Goal: Information Seeking & Learning: Learn about a topic

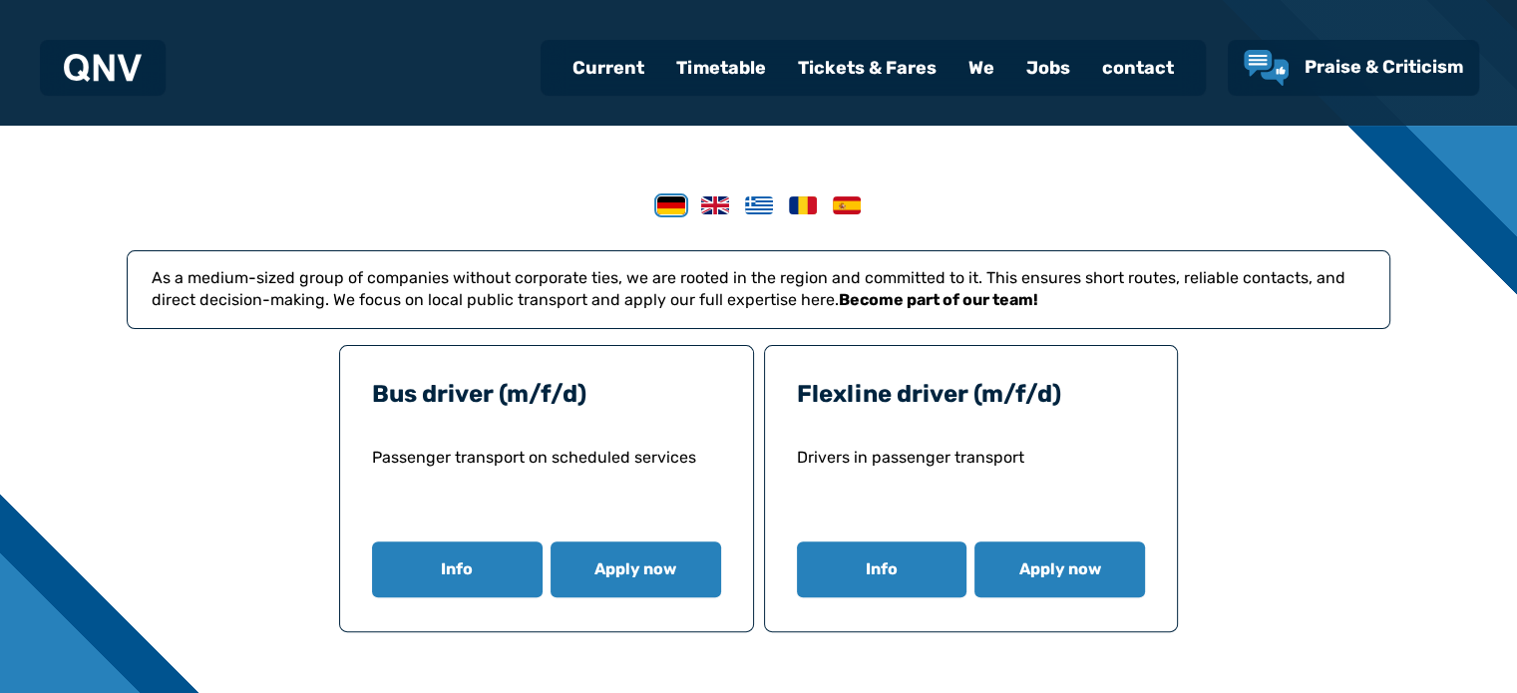
scroll to position [447, 0]
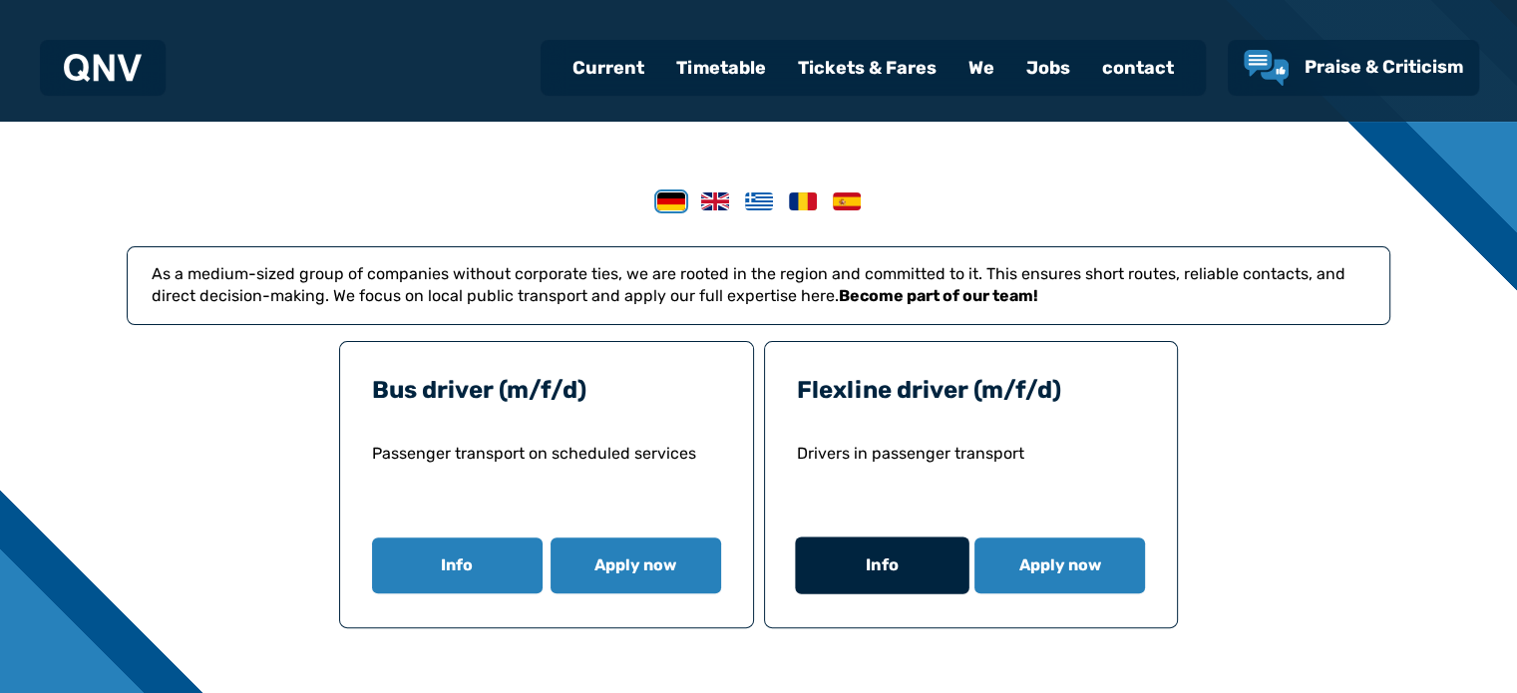
click at [922, 578] on button "Info" at bounding box center [882, 565] width 174 height 57
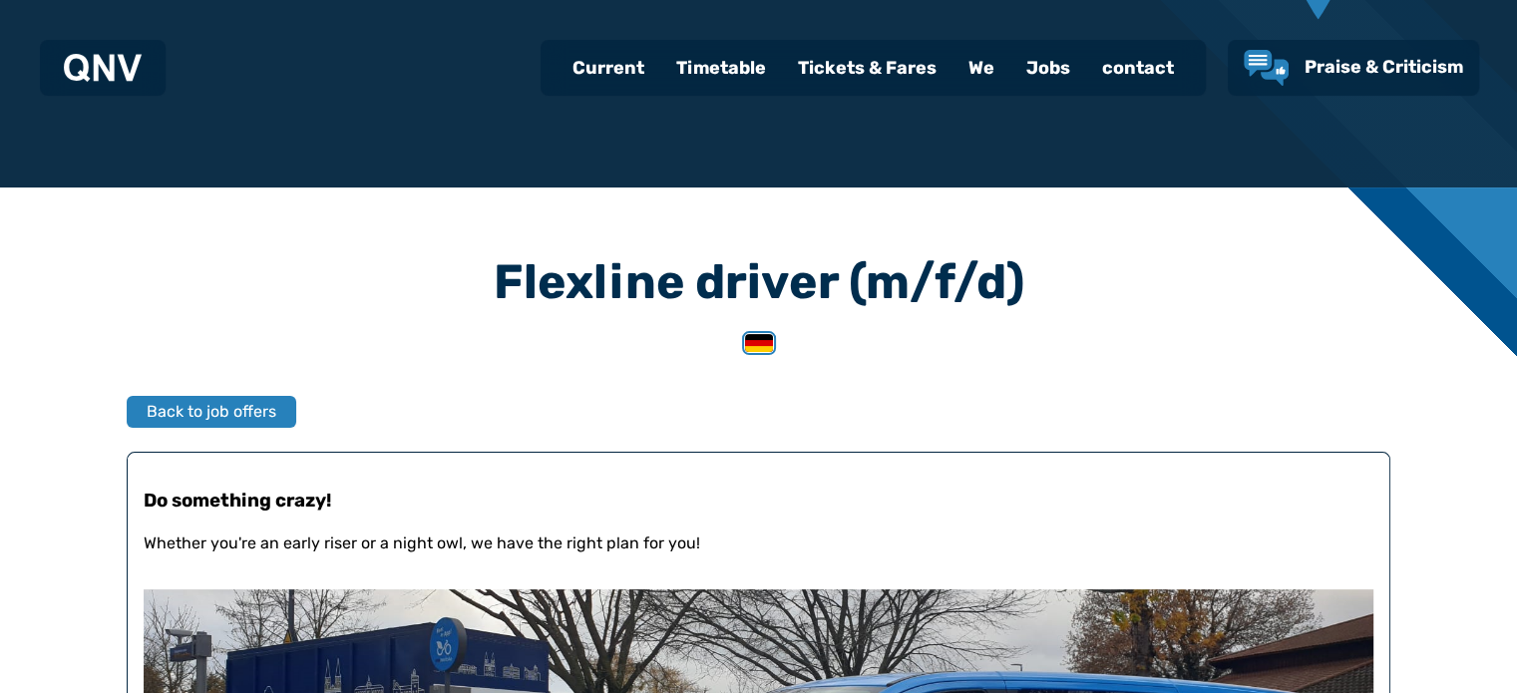
scroll to position [371, 0]
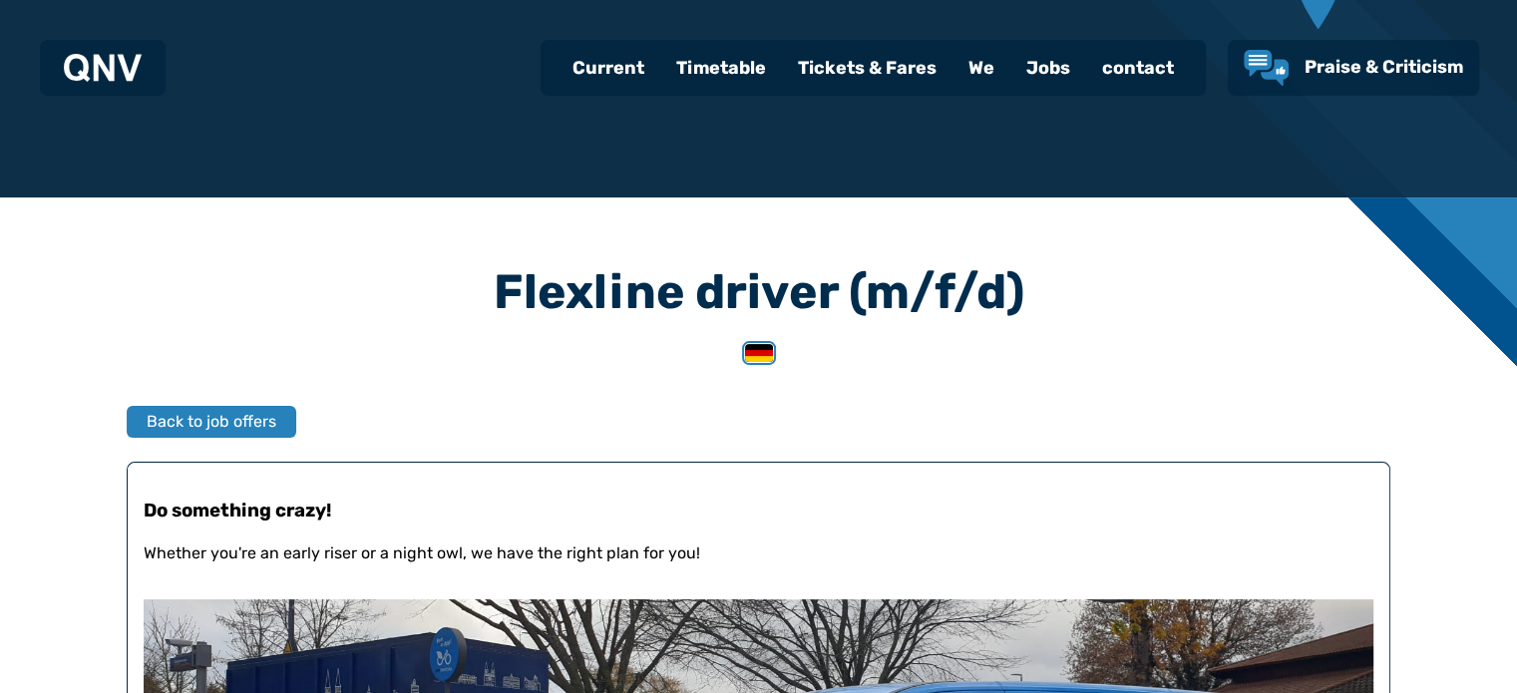
click at [1057, 64] on font "Jobs" at bounding box center [1048, 68] width 44 height 22
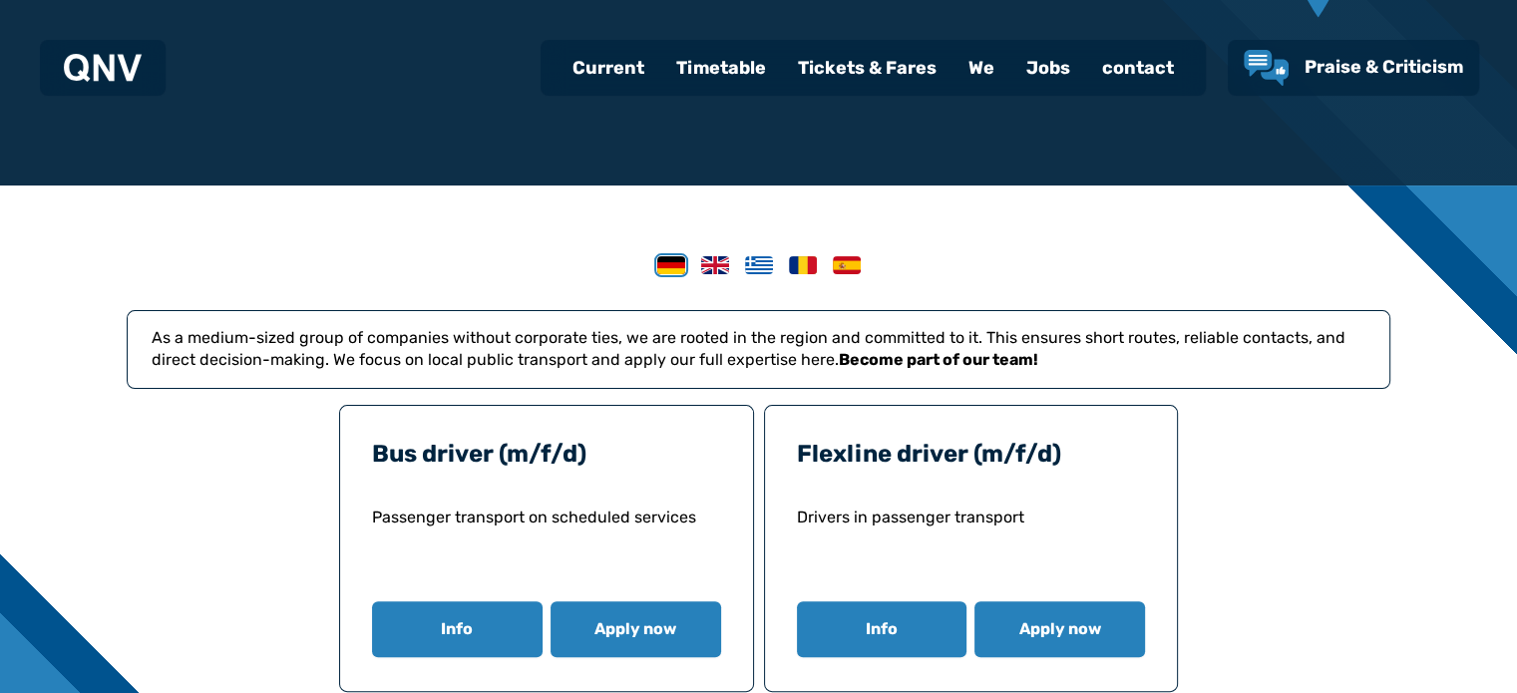
scroll to position [413, 0]
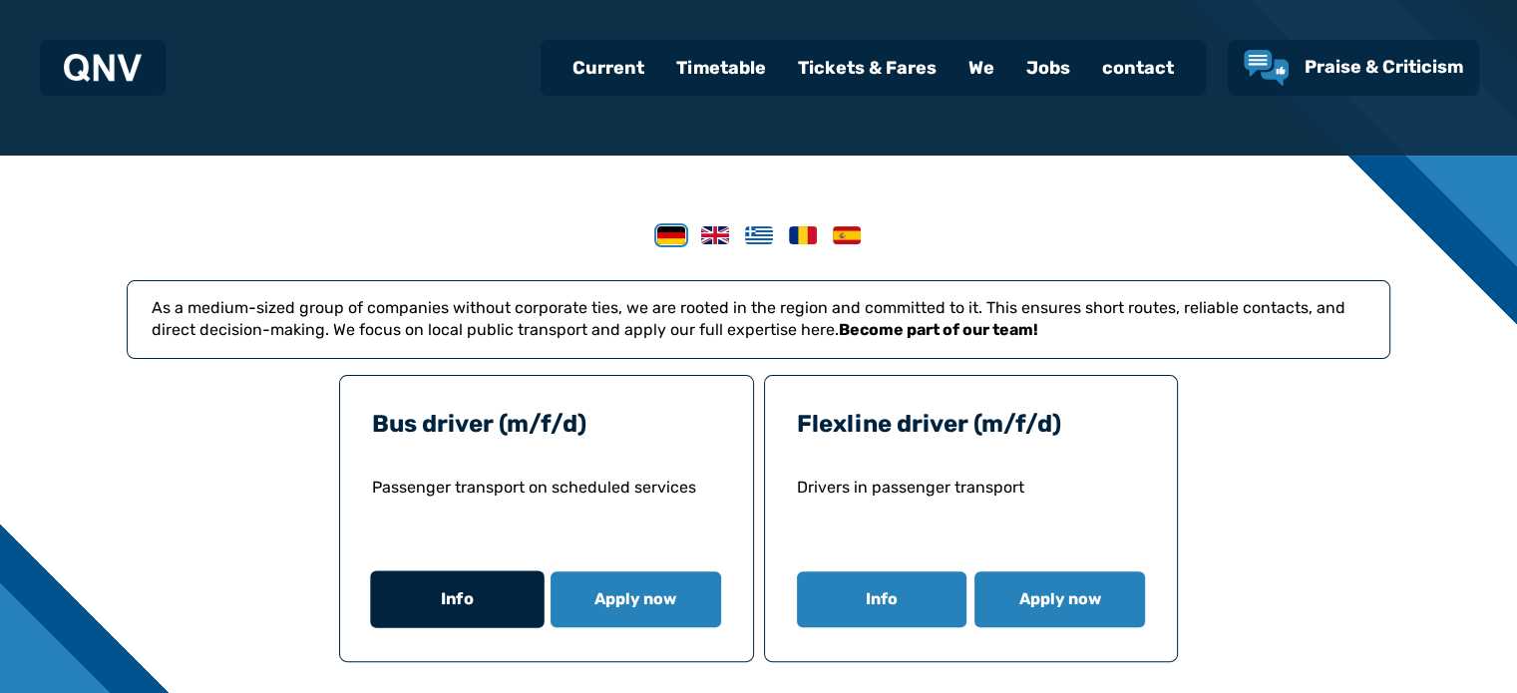
click at [443, 575] on button "Info" at bounding box center [457, 599] width 174 height 57
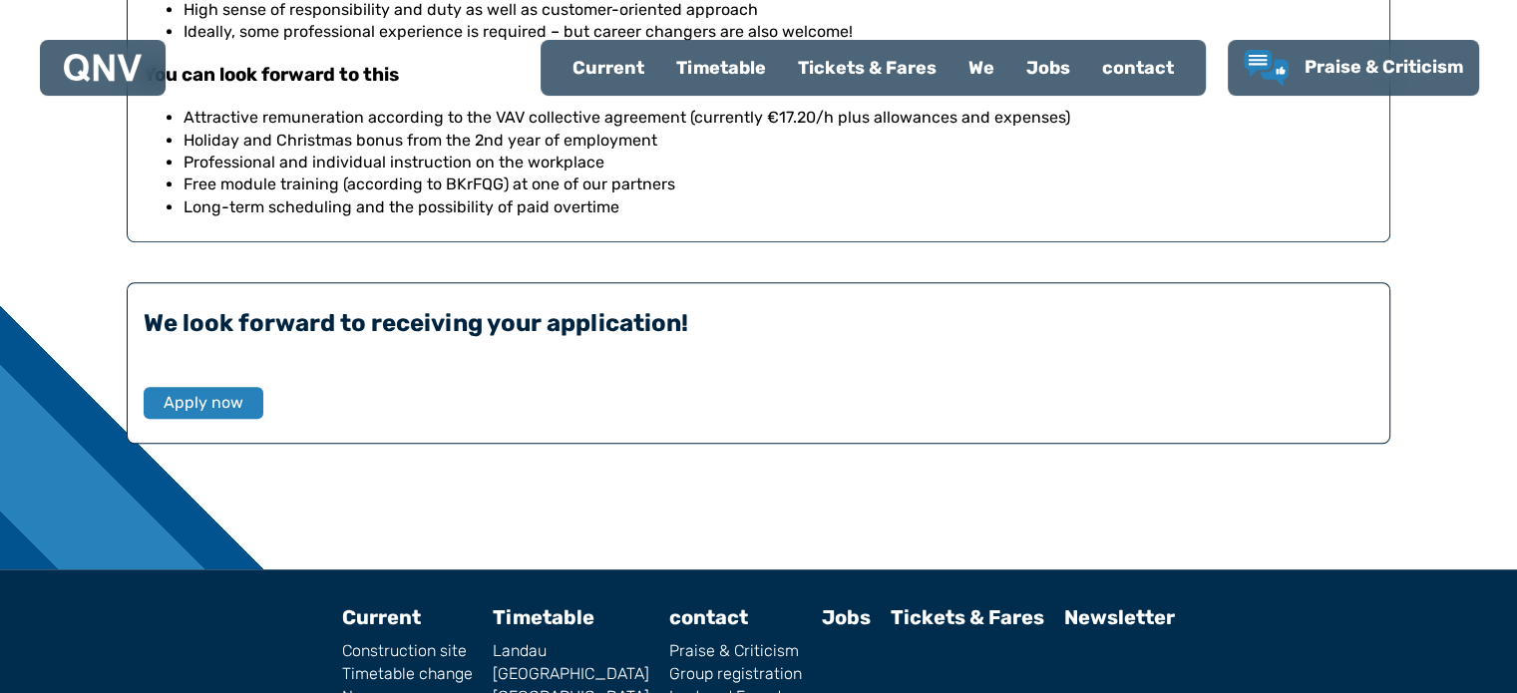
scroll to position [1380, 0]
